Goal: Task Accomplishment & Management: Manage account settings

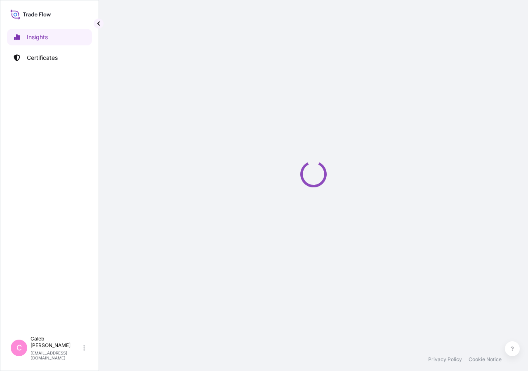
select select "2025"
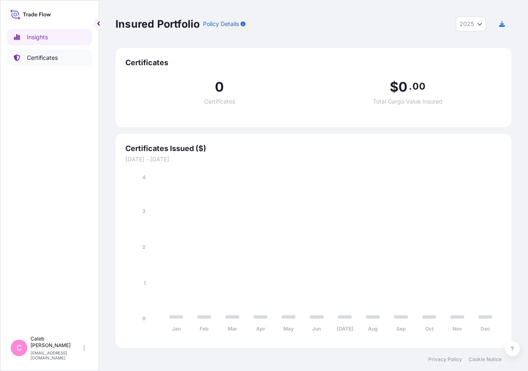
click at [33, 52] on link "Certificates" at bounding box center [49, 58] width 85 height 17
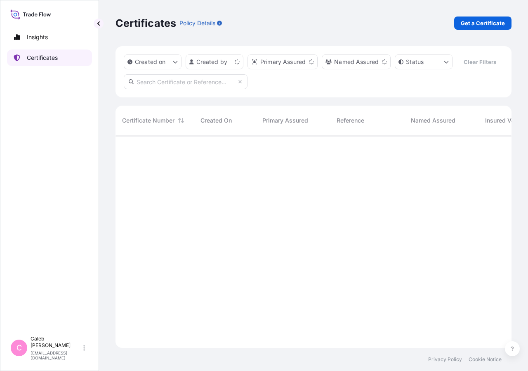
scroll to position [193, 389]
click at [167, 89] on input "text" at bounding box center [186, 81] width 124 height 15
click at [169, 89] on input "so# 5013166045" at bounding box center [186, 81] width 124 height 15
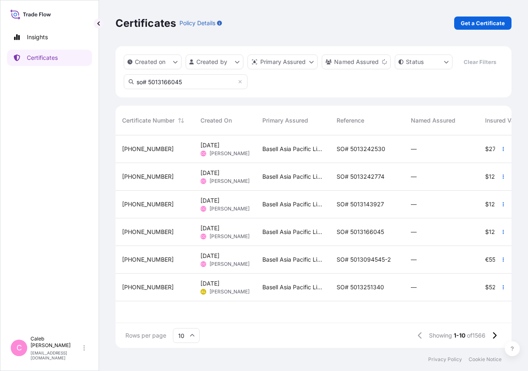
click at [169, 89] on input "so# 5013166045" at bounding box center [186, 81] width 124 height 15
type input "so# 5013166045"
click at [352, 161] on div "SO# 5013242530" at bounding box center [367, 149] width 74 height 28
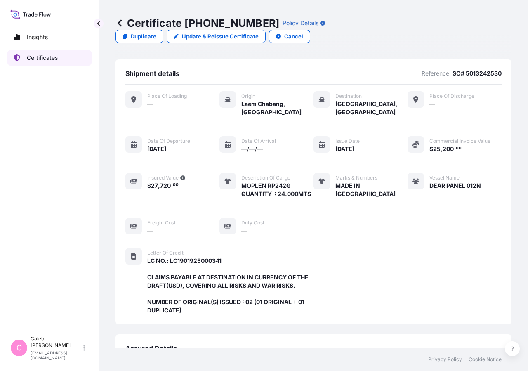
click at [44, 58] on p "Certificates" at bounding box center [42, 58] width 31 height 8
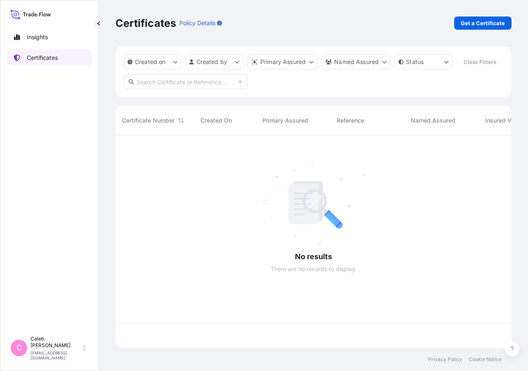
scroll to position [193, 389]
click at [138, 89] on input "text" at bounding box center [186, 81] width 124 height 15
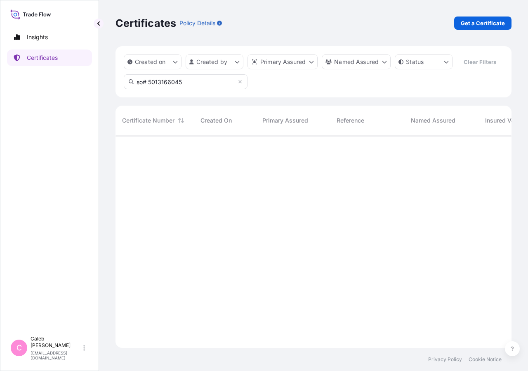
type input "so# 5013166045"
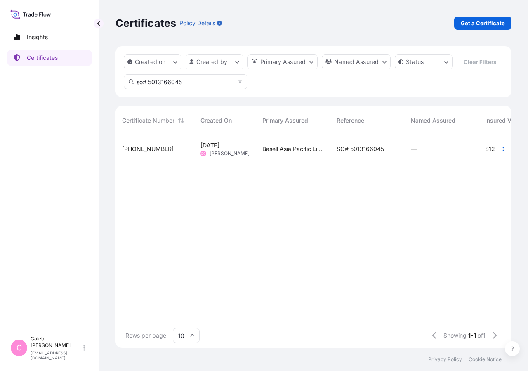
click at [370, 163] on div "SO# 5013166045" at bounding box center [367, 149] width 74 height 28
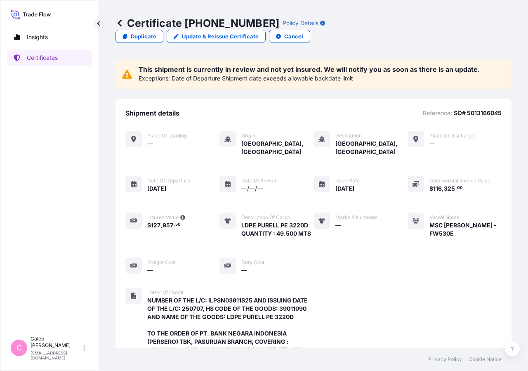
click at [484, 109] on p "SO# 5013166045" at bounding box center [478, 113] width 48 height 8
copy p "5013166045"
click at [49, 54] on p "Certificates" at bounding box center [42, 58] width 31 height 8
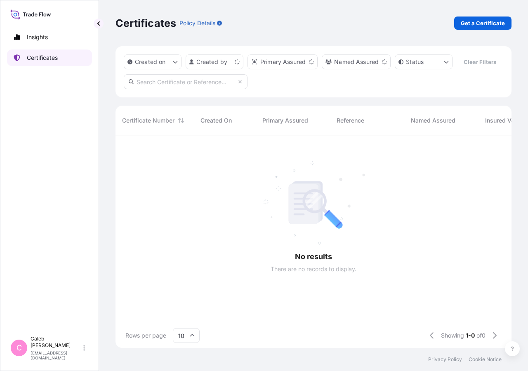
scroll to position [193, 389]
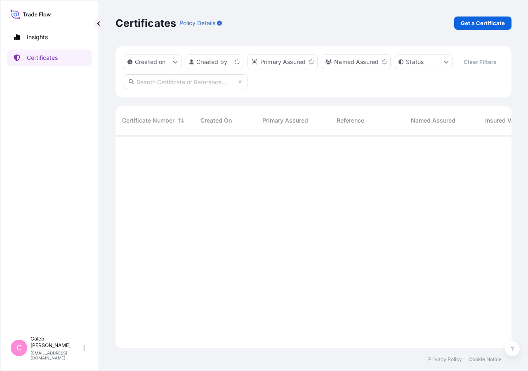
click at [194, 89] on input "text" at bounding box center [186, 81] width 124 height 15
paste input "5013166045"
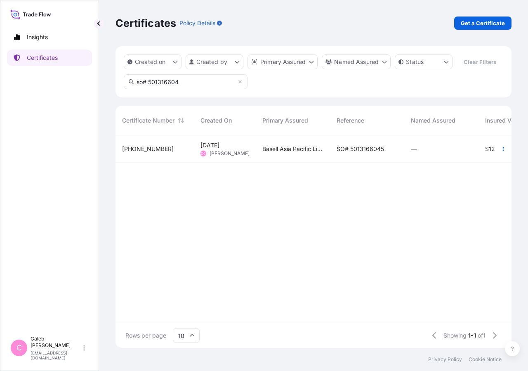
type input "so# 501316604"
click at [355, 163] on div "SO# 5013166045" at bounding box center [367, 149] width 74 height 28
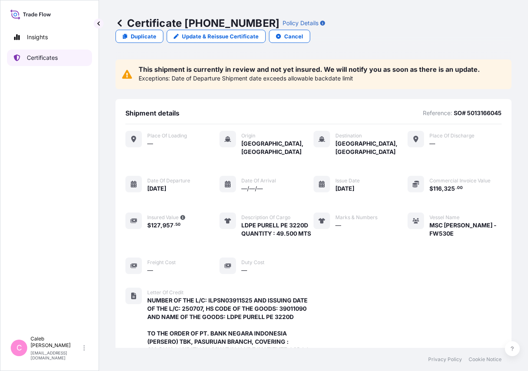
click at [54, 55] on p "Certificates" at bounding box center [42, 58] width 31 height 8
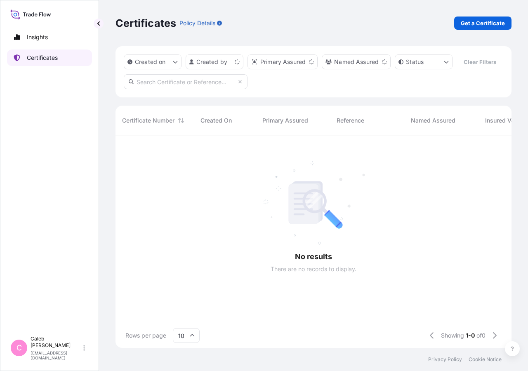
scroll to position [193, 389]
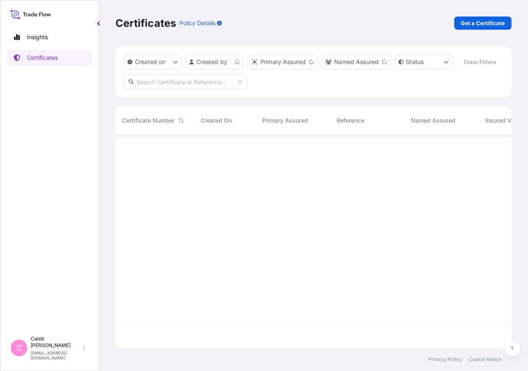
click at [185, 89] on input "text" at bounding box center [186, 81] width 124 height 15
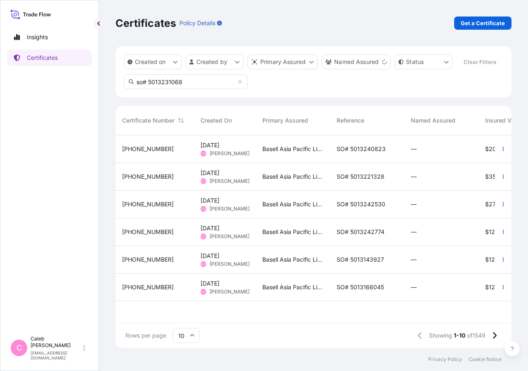
click at [167, 89] on input "so# 5013231068" at bounding box center [186, 81] width 124 height 15
click at [197, 89] on input "so# 5013231068" at bounding box center [186, 81] width 124 height 15
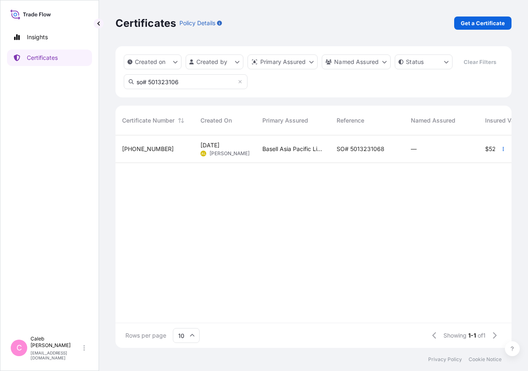
type input "so# 501323106"
click at [354, 153] on span "SO# 5013231068" at bounding box center [361, 149] width 48 height 8
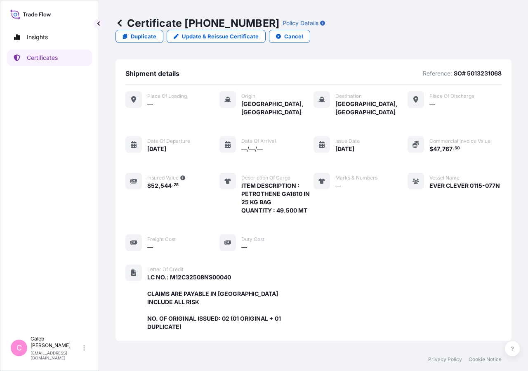
click at [407, 30] on div "Certificate 32034-1625-1 Policy Details Duplicate Update & Reissue Certificate …" at bounding box center [314, 29] width 396 height 59
click at [259, 32] on p "Update & Reissue Certificate" at bounding box center [220, 36] width 77 height 8
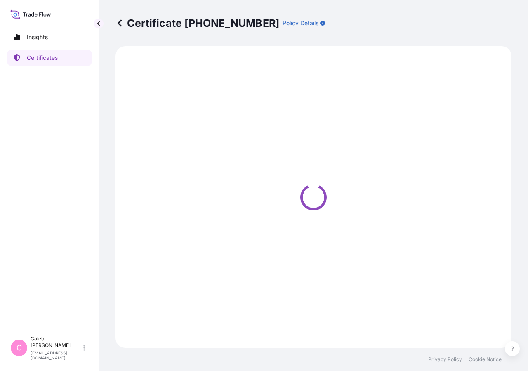
select select "Sea"
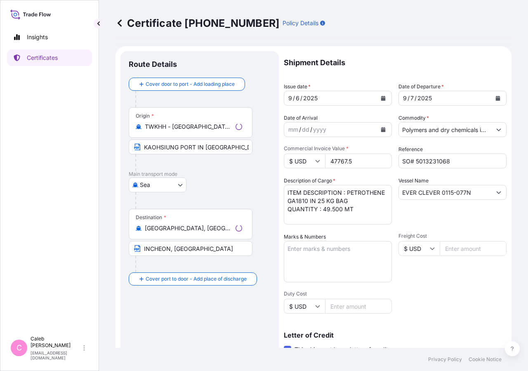
select select "32034"
click at [496, 96] on icon "Calendar" at bounding box center [498, 98] width 5 height 5
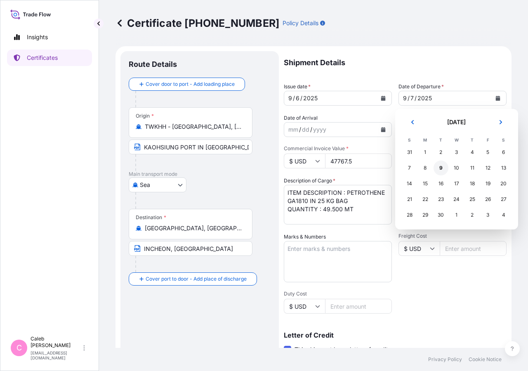
click at [439, 169] on div "9" at bounding box center [441, 168] width 15 height 15
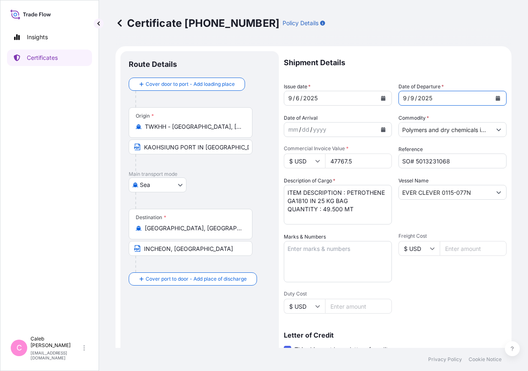
click at [496, 98] on icon "Calendar" at bounding box center [498, 98] width 5 height 5
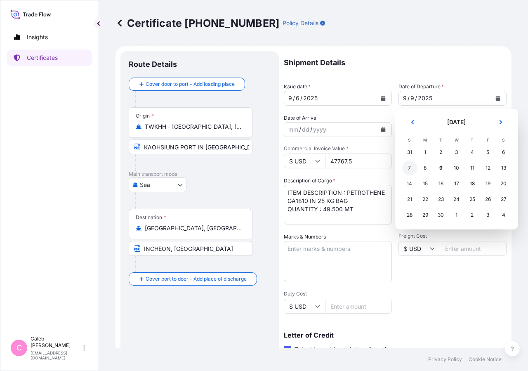
click at [410, 168] on div "7" at bounding box center [410, 168] width 15 height 15
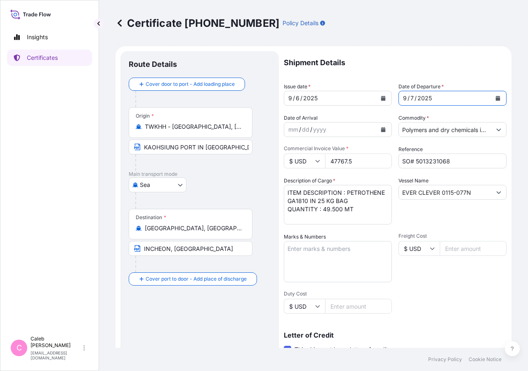
click at [384, 98] on button "Calendar" at bounding box center [383, 98] width 13 height 13
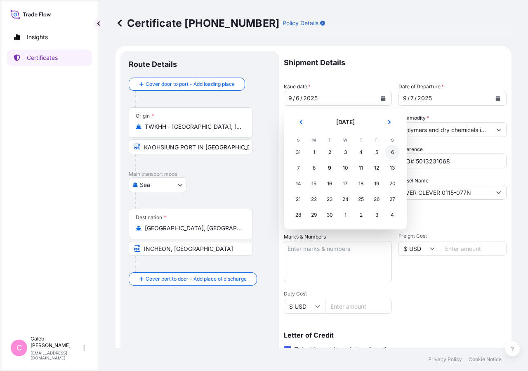
click at [391, 155] on div "6" at bounding box center [392, 152] width 15 height 15
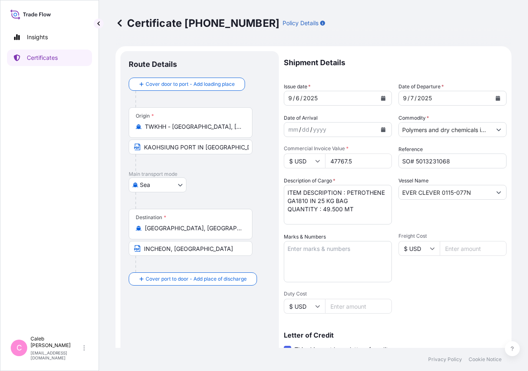
click at [346, 201] on textarea "ITEM DESCRIPTION : PETROTHENE GA1810 IN 25 KG BAG QUANTITY : 49.500 MT" at bounding box center [338, 205] width 108 height 40
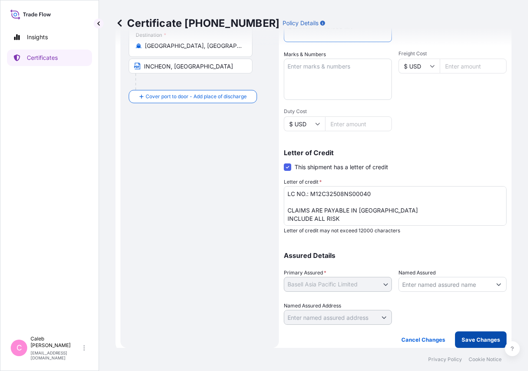
type textarea "ITEM DESCRIPTION : PETROTHENE GA1820 IN 25 KG BAG QUANTITY : 49.500 MT"
click at [463, 346] on button "Save Changes" at bounding box center [481, 340] width 52 height 17
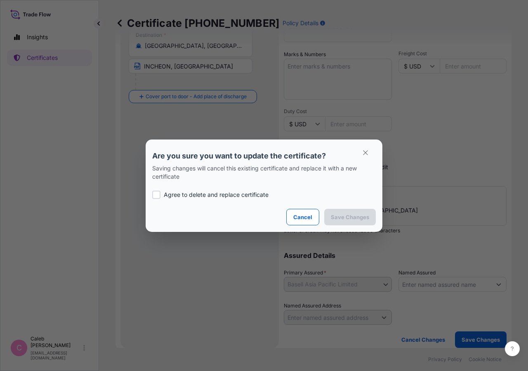
click at [169, 197] on p "Agree to delete and replace certificate" at bounding box center [216, 195] width 105 height 8
checkbox input "true"
click at [341, 215] on p "Save Changes" at bounding box center [350, 217] width 38 height 8
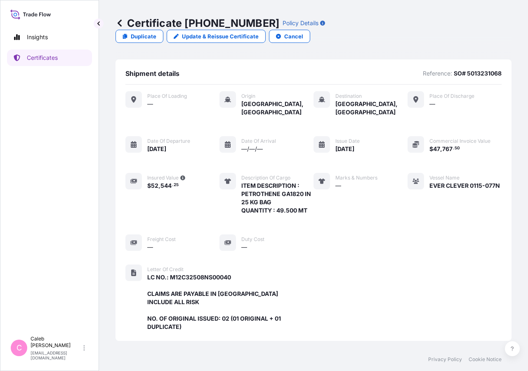
scroll to position [230, 0]
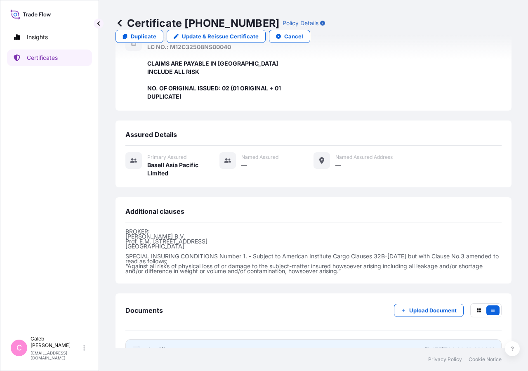
click at [168, 346] on span "Certificate" at bounding box center [162, 350] width 30 height 8
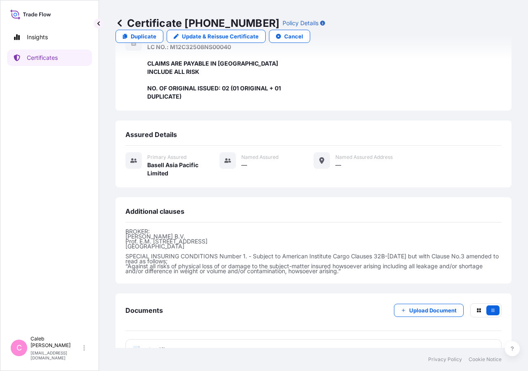
scroll to position [32, 0]
